Goal: Task Accomplishment & Management: Use online tool/utility

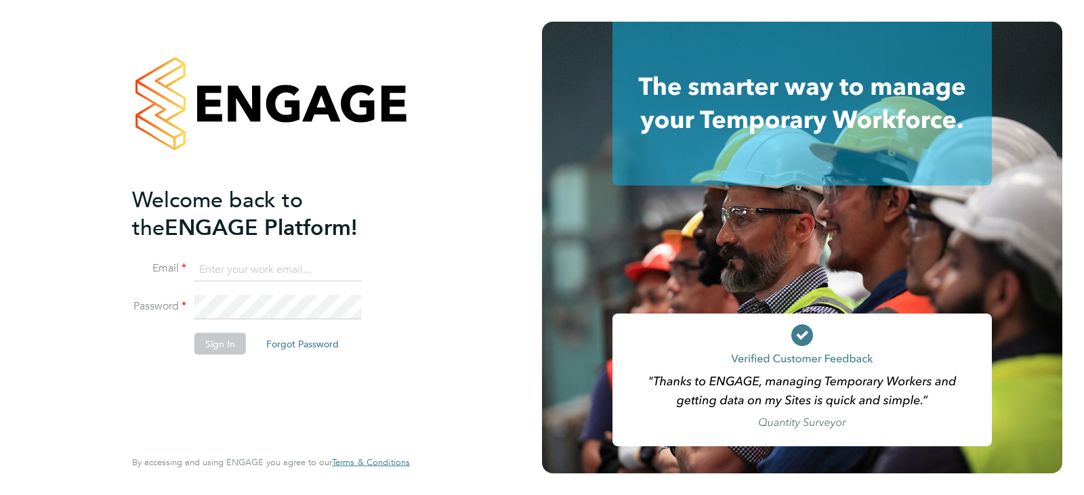
type input "[PERSON_NAME][EMAIL_ADDRESS][PERSON_NAME][DOMAIN_NAME]"
click at [206, 341] on button "Sign In" at bounding box center [219, 344] width 51 height 22
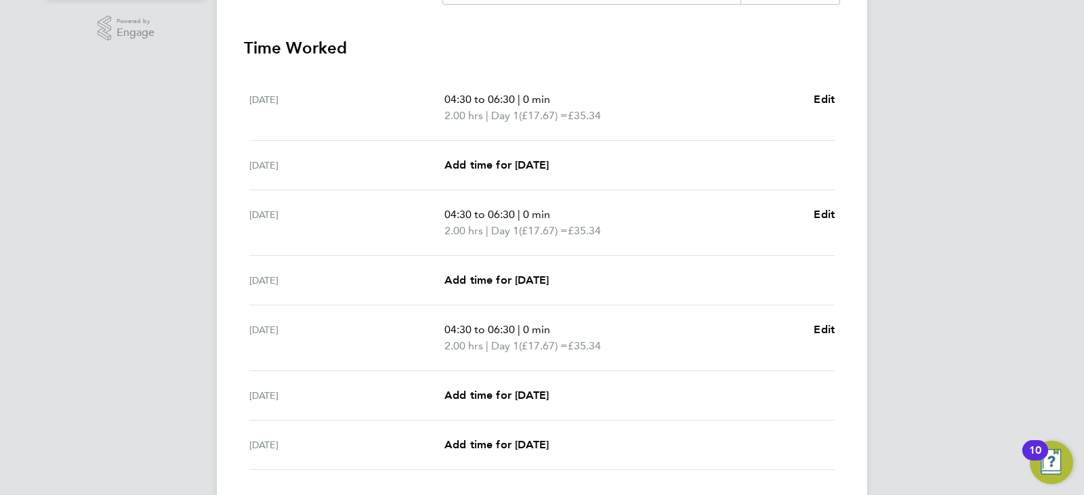
scroll to position [449, 0]
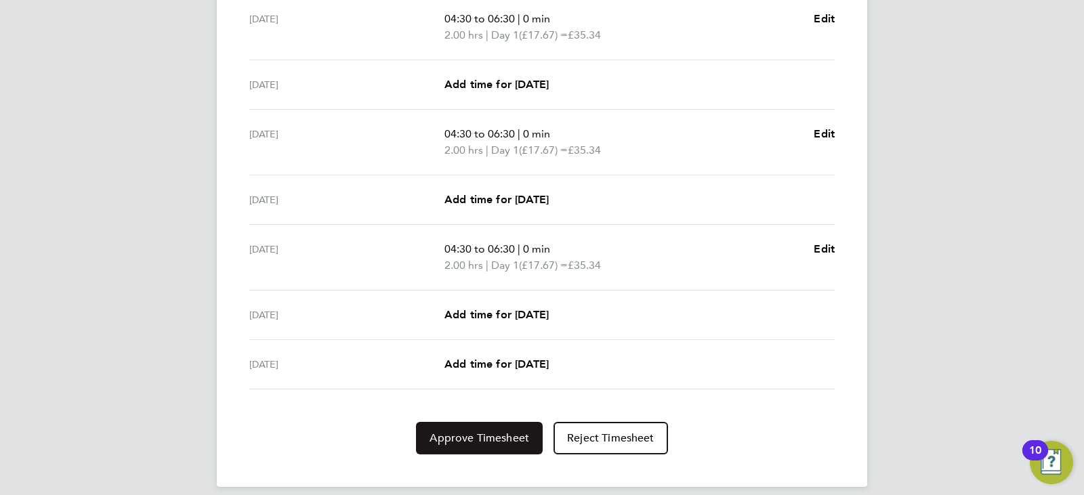
click at [510, 435] on span "Approve Timesheet" at bounding box center [480, 439] width 100 height 14
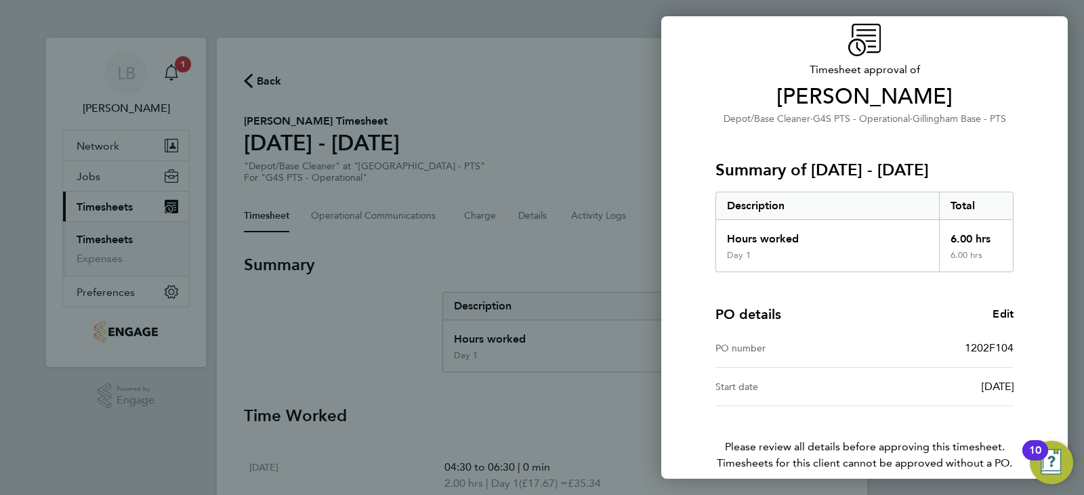
scroll to position [115, 0]
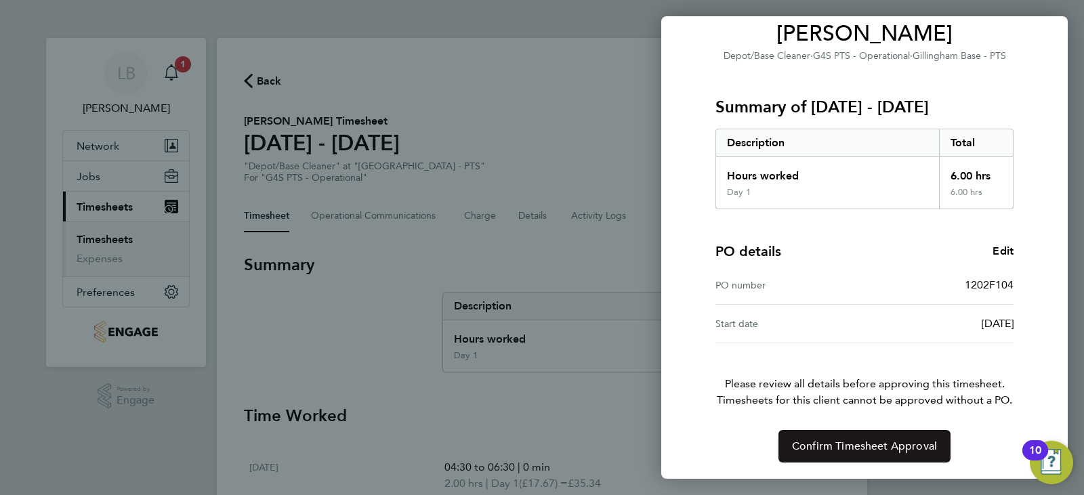
click at [891, 452] on span "Confirm Timesheet Approval" at bounding box center [864, 447] width 145 height 14
